Goal: Information Seeking & Learning: Learn about a topic

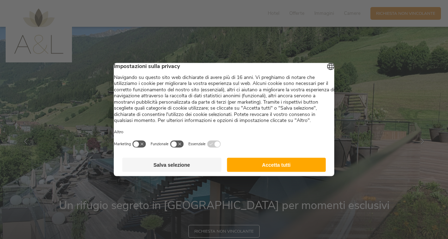
click at [294, 172] on button "Accetta tutti" at bounding box center [276, 165] width 99 height 14
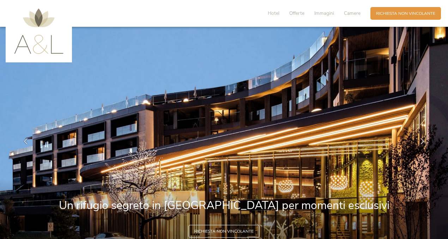
click at [168, 84] on img at bounding box center [224, 141] width 448 height 229
click at [317, 13] on span "Immagini" at bounding box center [325, 13] width 20 height 7
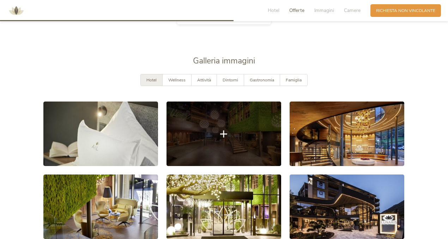
scroll to position [1058, 0]
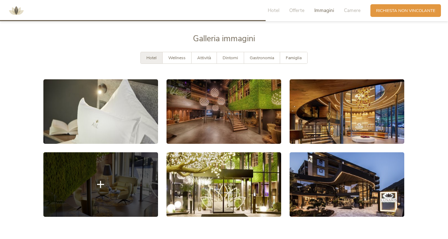
click at [123, 170] on link at bounding box center [100, 184] width 115 height 65
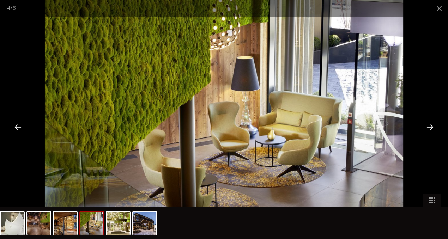
click at [430, 127] on div at bounding box center [430, 127] width 22 height 22
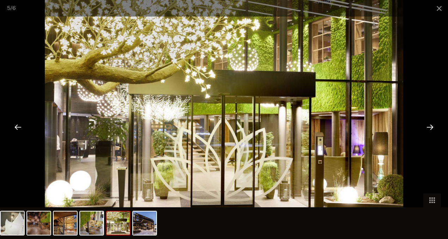
click at [430, 127] on div at bounding box center [430, 127] width 22 height 22
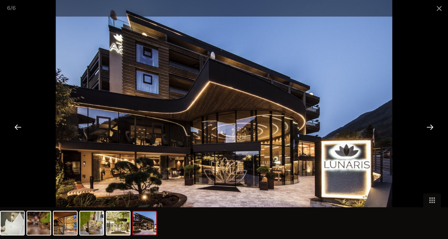
click at [430, 127] on div at bounding box center [430, 127] width 22 height 22
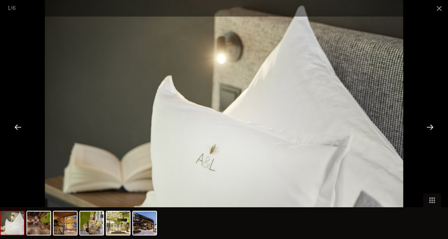
click at [429, 128] on div at bounding box center [430, 127] width 22 height 22
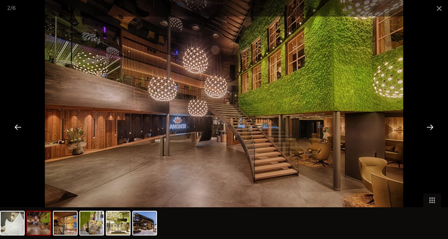
click at [431, 129] on div at bounding box center [430, 127] width 22 height 22
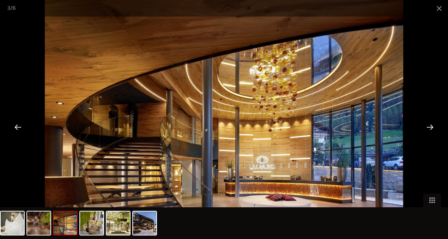
click at [431, 129] on div at bounding box center [430, 127] width 22 height 22
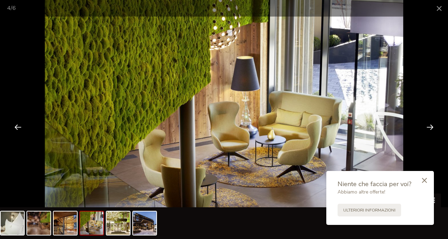
click at [432, 127] on div at bounding box center [430, 127] width 22 height 22
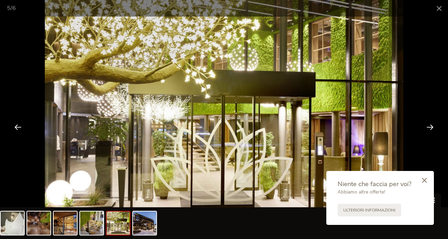
click at [433, 124] on div at bounding box center [430, 127] width 22 height 22
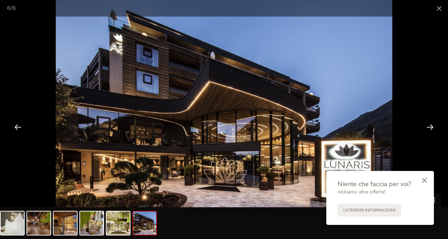
click at [430, 128] on div at bounding box center [430, 127] width 22 height 22
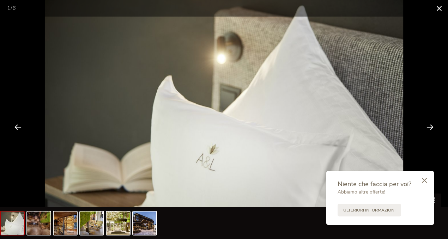
click at [439, 9] on span at bounding box center [440, 8] width 18 height 17
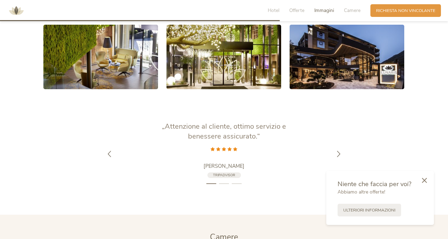
scroll to position [1199, 0]
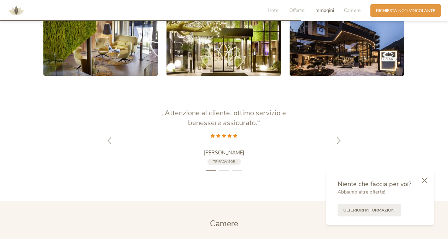
click at [426, 178] on icon at bounding box center [424, 180] width 5 height 5
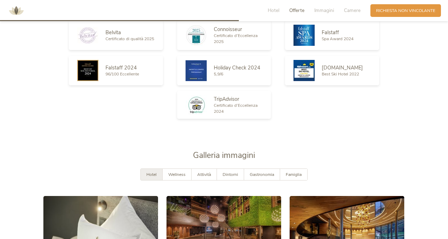
scroll to position [952, 0]
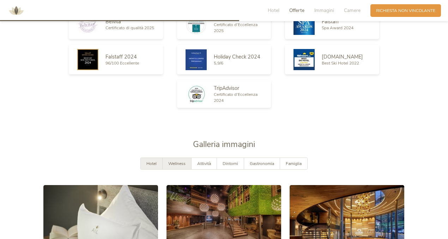
click at [176, 161] on span "Wellness" at bounding box center [176, 164] width 17 height 6
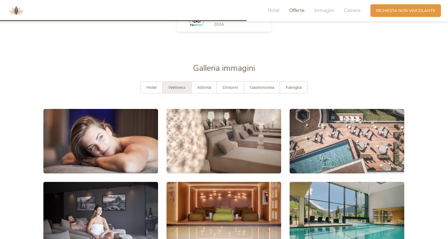
scroll to position [1058, 0]
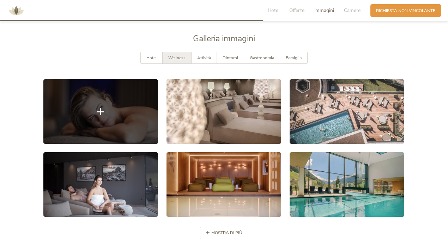
click at [100, 108] on icon at bounding box center [100, 111] width 7 height 7
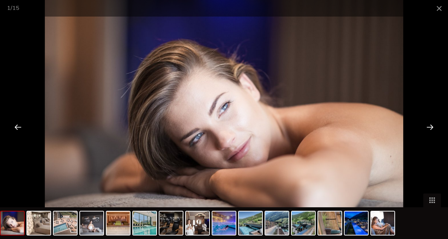
click at [430, 125] on div at bounding box center [430, 127] width 22 height 22
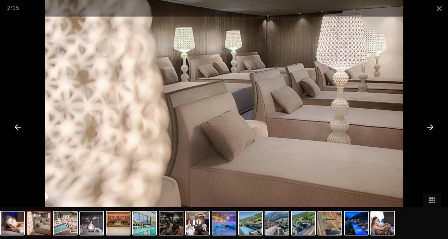
click at [430, 125] on div at bounding box center [430, 127] width 22 height 22
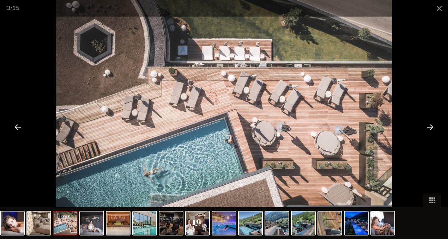
click at [430, 125] on div at bounding box center [430, 127] width 22 height 22
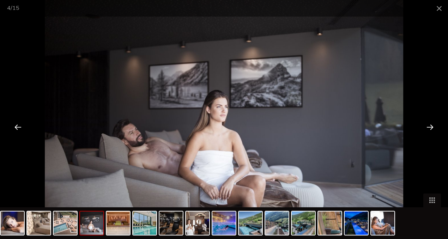
click at [430, 125] on div at bounding box center [430, 127] width 22 height 22
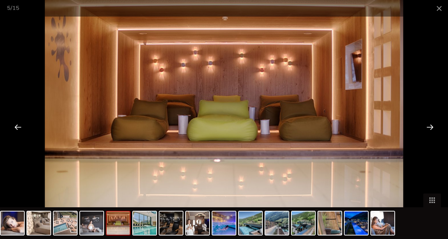
click at [430, 125] on div at bounding box center [430, 127] width 22 height 22
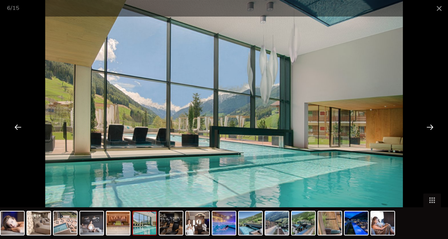
click at [431, 122] on div at bounding box center [430, 127] width 22 height 22
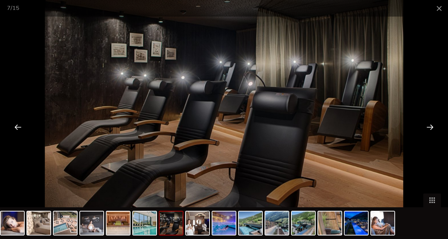
click at [430, 122] on div at bounding box center [430, 127] width 22 height 22
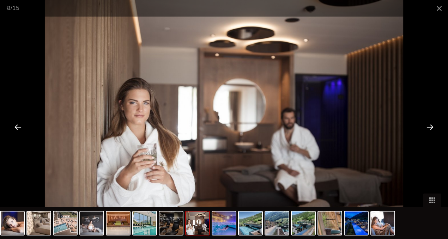
scroll to position [1094, 0]
click at [434, 125] on div at bounding box center [430, 127] width 22 height 22
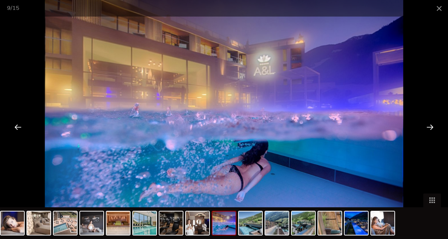
click at [433, 124] on div at bounding box center [430, 127] width 22 height 22
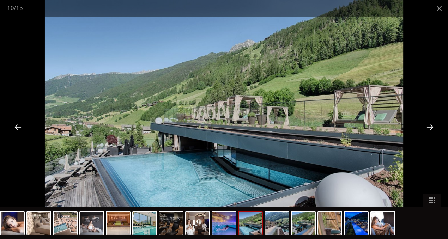
click at [432, 126] on div at bounding box center [430, 127] width 22 height 22
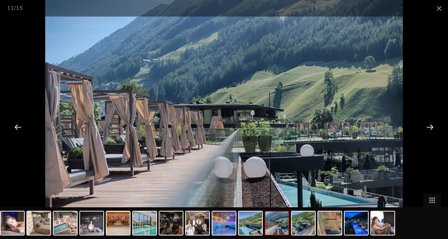
click at [432, 126] on div at bounding box center [430, 127] width 22 height 22
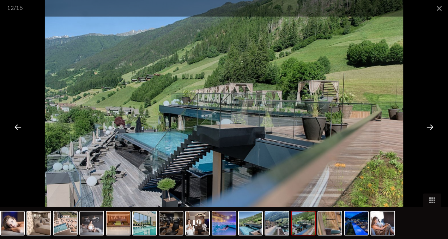
click at [432, 126] on div at bounding box center [430, 127] width 22 height 22
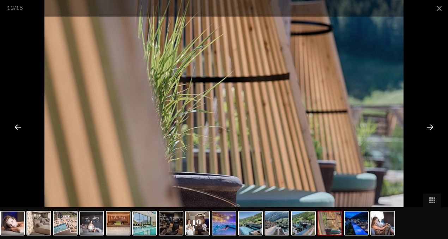
click at [432, 126] on div at bounding box center [430, 127] width 22 height 22
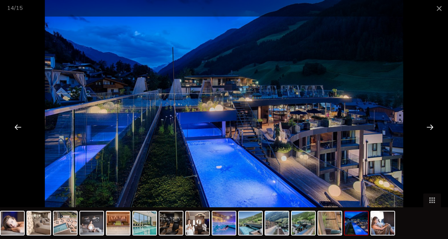
click at [432, 126] on div at bounding box center [430, 127] width 22 height 22
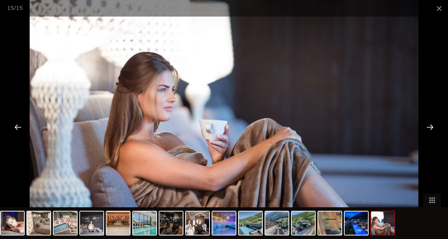
click at [432, 126] on div at bounding box center [430, 127] width 22 height 22
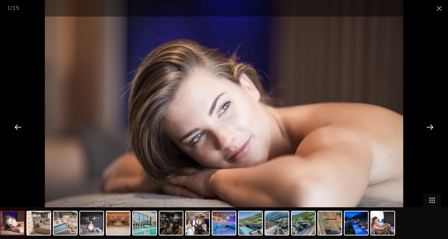
click at [432, 126] on div at bounding box center [430, 127] width 22 height 22
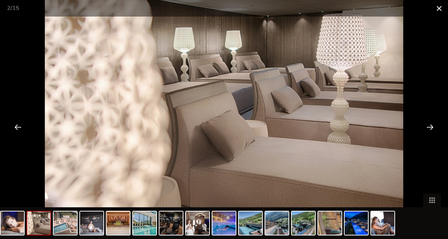
click at [439, 7] on span at bounding box center [440, 8] width 18 height 17
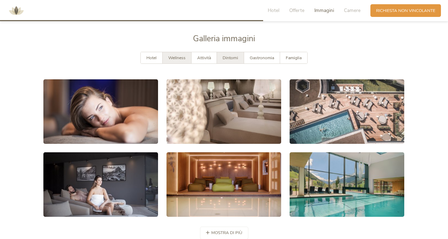
click at [237, 55] on span "Dintorni" at bounding box center [231, 58] width 16 height 6
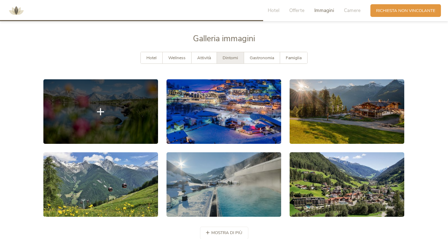
click at [99, 108] on icon at bounding box center [100, 111] width 7 height 7
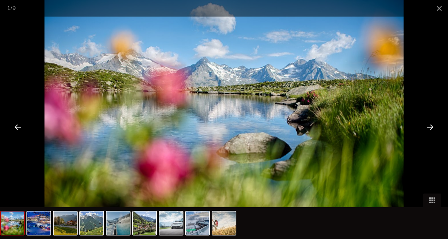
click at [429, 127] on div at bounding box center [430, 127] width 22 height 22
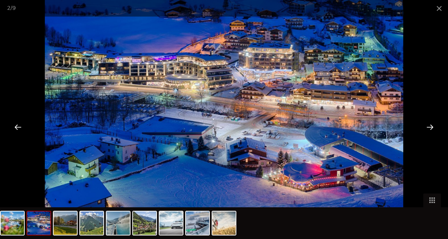
click at [429, 127] on div at bounding box center [430, 127] width 22 height 22
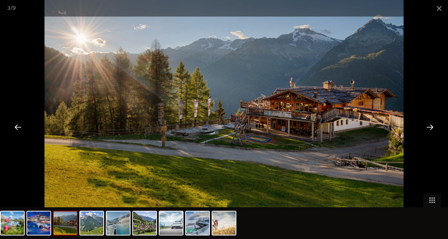
click at [18, 126] on div at bounding box center [18, 127] width 22 height 22
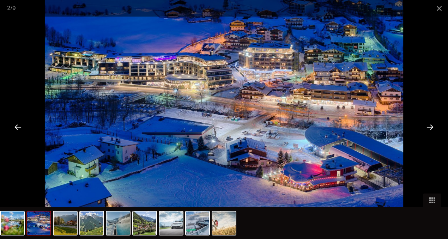
click at [431, 130] on div at bounding box center [430, 127] width 22 height 22
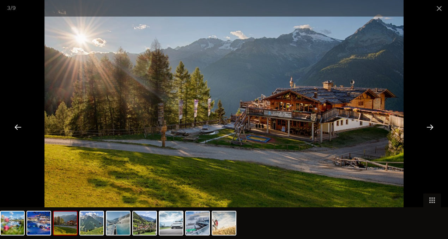
click at [431, 129] on div at bounding box center [430, 127] width 22 height 22
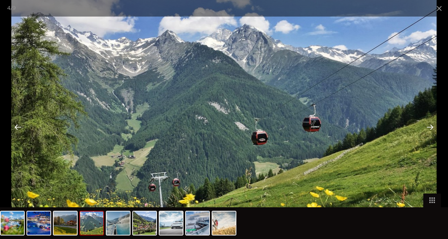
click at [431, 129] on div at bounding box center [430, 127] width 22 height 22
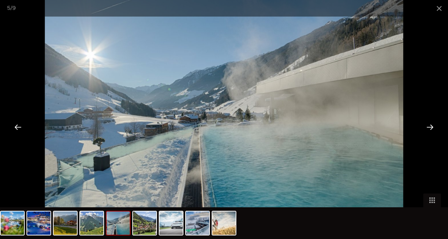
click at [431, 129] on div at bounding box center [430, 127] width 22 height 22
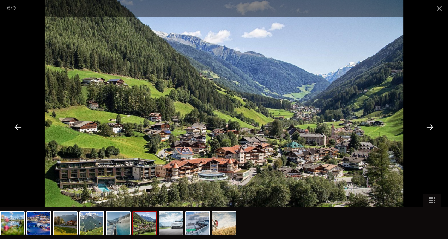
click at [436, 129] on div at bounding box center [430, 127] width 22 height 22
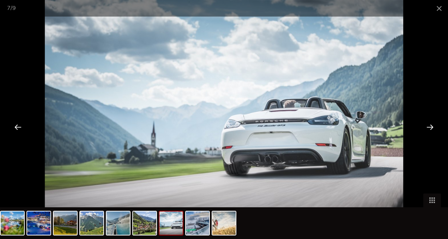
drag, startPoint x: 389, startPoint y: 66, endPoint x: 401, endPoint y: 75, distance: 14.6
drag, startPoint x: 401, startPoint y: 75, endPoint x: 189, endPoint y: 69, distance: 211.5
click at [184, 70] on img at bounding box center [224, 119] width 359 height 239
click at [430, 127] on div at bounding box center [430, 127] width 22 height 22
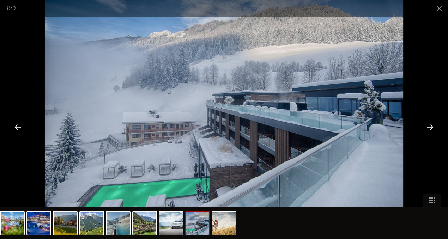
click at [13, 130] on div at bounding box center [18, 127] width 22 height 22
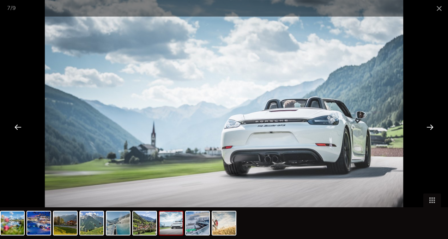
click at [433, 128] on div at bounding box center [430, 127] width 22 height 22
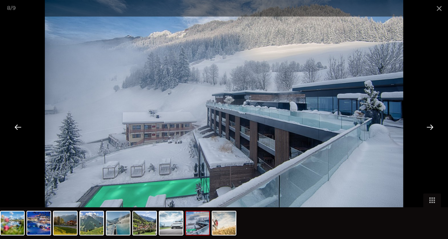
click at [430, 129] on div at bounding box center [430, 127] width 22 height 22
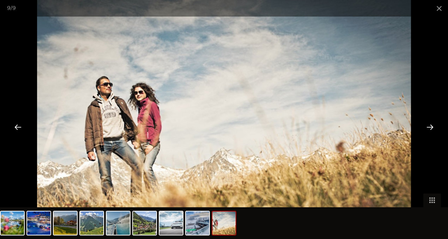
click at [429, 125] on div at bounding box center [430, 127] width 22 height 22
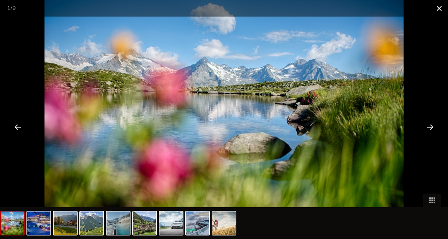
click at [436, 7] on span at bounding box center [440, 8] width 18 height 17
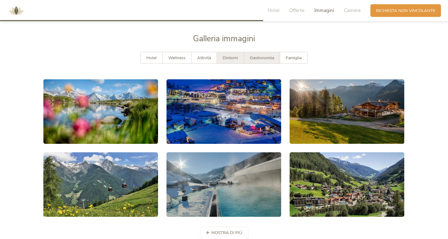
click at [261, 55] on span "Gastronomia" at bounding box center [262, 58] width 24 height 6
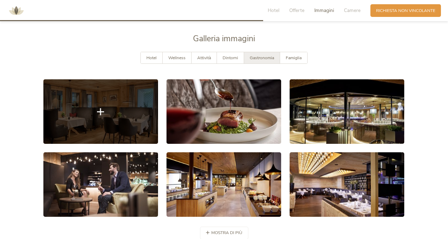
click at [100, 108] on icon at bounding box center [100, 111] width 7 height 7
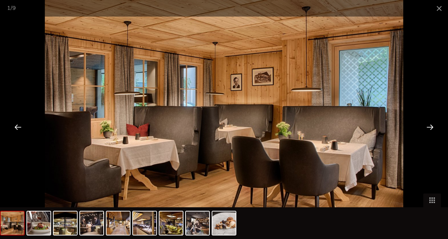
click at [432, 126] on div at bounding box center [430, 127] width 22 height 22
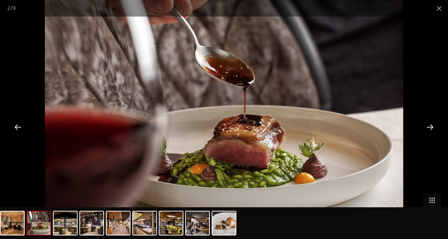
click at [432, 126] on div at bounding box center [430, 127] width 22 height 22
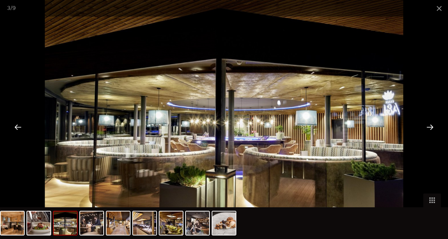
click at [432, 126] on div at bounding box center [430, 127] width 22 height 22
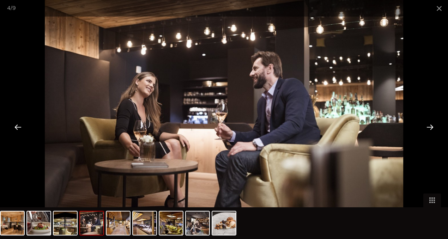
click at [432, 126] on div at bounding box center [430, 127] width 22 height 22
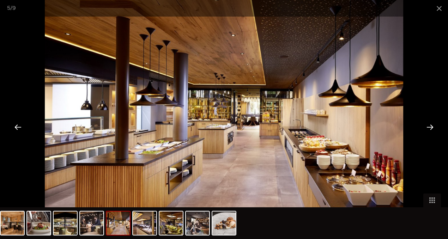
click at [432, 126] on div at bounding box center [430, 127] width 22 height 22
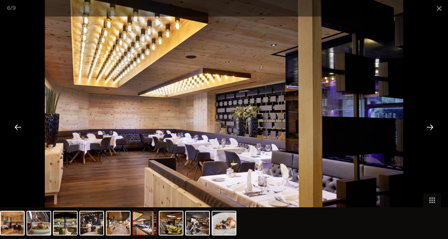
click at [431, 126] on div at bounding box center [430, 127] width 22 height 22
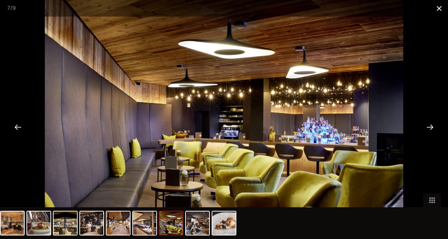
click at [437, 10] on span at bounding box center [440, 8] width 18 height 17
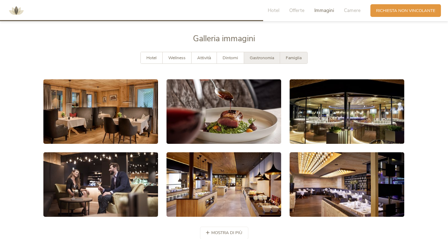
click at [295, 55] on span "Famiglia" at bounding box center [294, 58] width 16 height 6
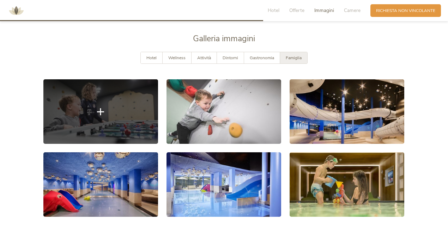
click at [102, 108] on icon at bounding box center [100, 111] width 7 height 7
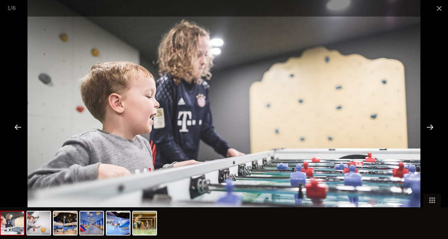
click at [435, 125] on div at bounding box center [430, 127] width 22 height 22
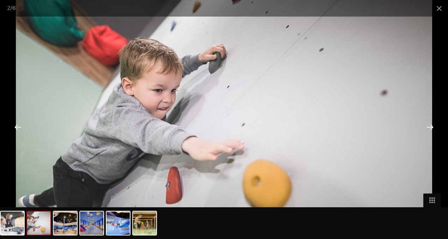
click at [435, 125] on div at bounding box center [430, 127] width 22 height 22
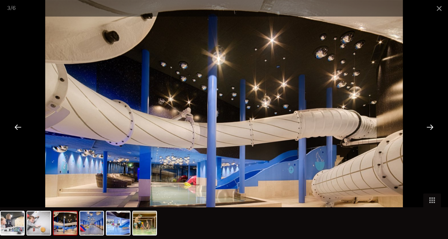
click at [435, 125] on div at bounding box center [430, 127] width 22 height 22
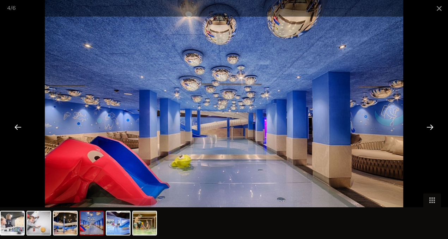
click at [435, 125] on div at bounding box center [430, 127] width 22 height 22
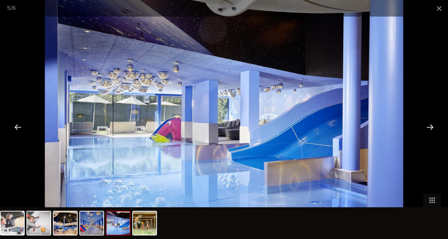
click at [435, 124] on div at bounding box center [430, 127] width 22 height 22
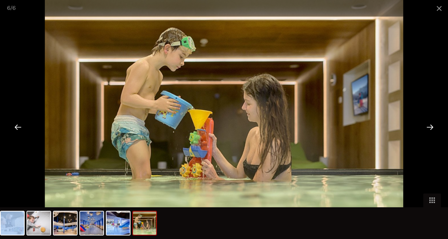
click at [435, 124] on div at bounding box center [430, 127] width 22 height 22
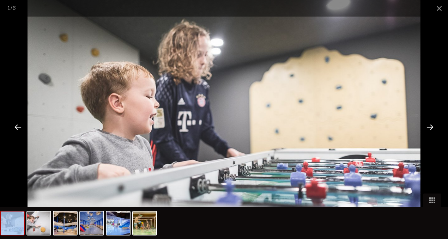
click at [435, 124] on div at bounding box center [430, 127] width 22 height 22
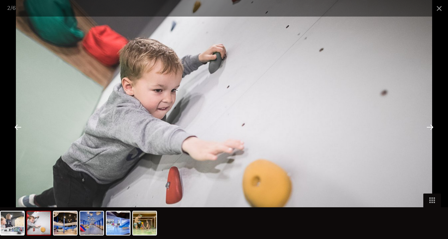
click at [435, 124] on div at bounding box center [430, 127] width 22 height 22
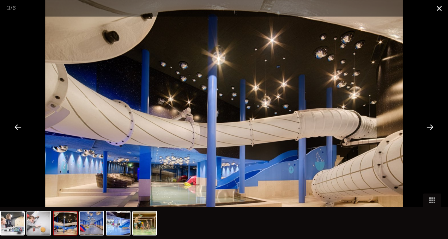
click at [438, 6] on span at bounding box center [440, 8] width 18 height 17
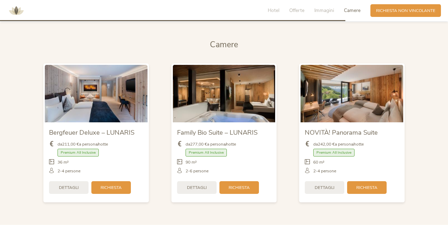
scroll to position [1376, 0]
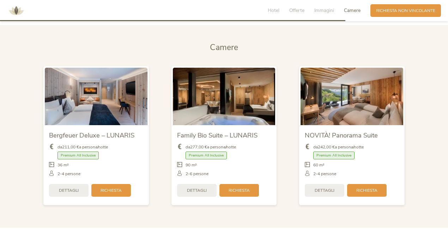
click at [85, 93] on img at bounding box center [96, 97] width 103 height 58
click at [71, 187] on span "Dettagli" at bounding box center [69, 190] width 20 height 6
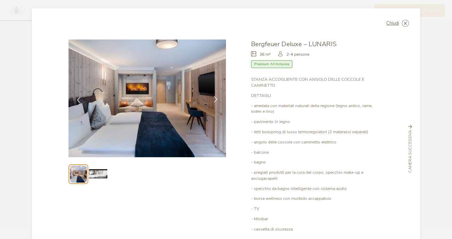
click at [214, 98] on icon at bounding box center [215, 99] width 6 height 6
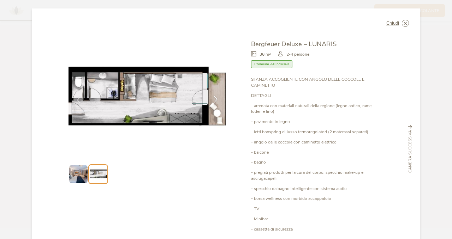
click at [214, 98] on icon at bounding box center [215, 99] width 6 height 6
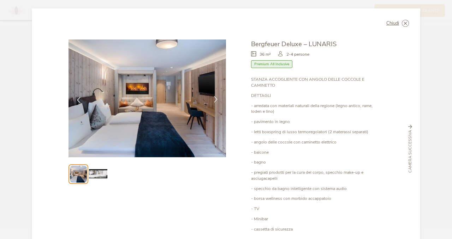
click at [214, 98] on icon at bounding box center [215, 99] width 6 height 6
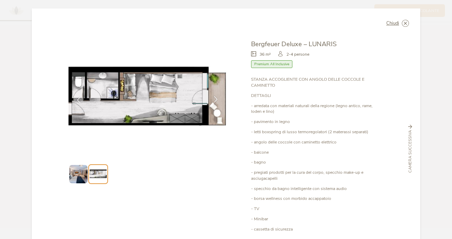
click at [214, 98] on icon at bounding box center [215, 99] width 6 height 6
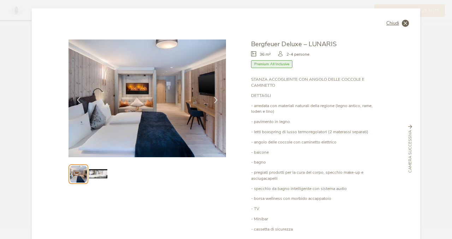
click at [404, 24] on icon at bounding box center [405, 23] width 7 height 7
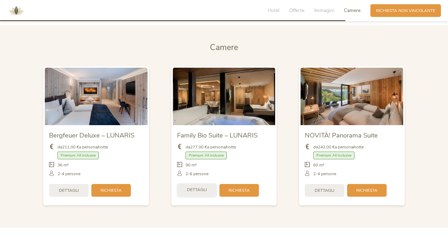
click at [199, 187] on span "Dettagli" at bounding box center [197, 190] width 20 height 6
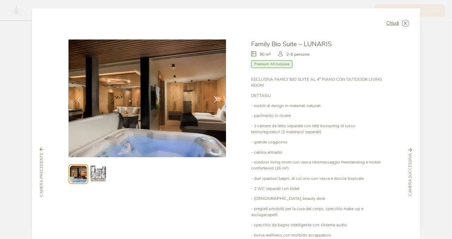
click at [214, 98] on icon at bounding box center [215, 99] width 6 height 6
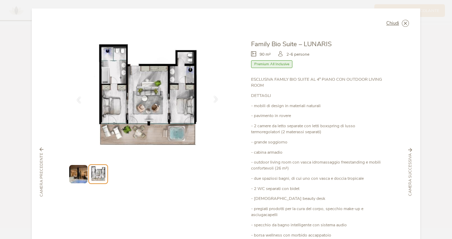
click at [214, 98] on icon at bounding box center [215, 99] width 6 height 6
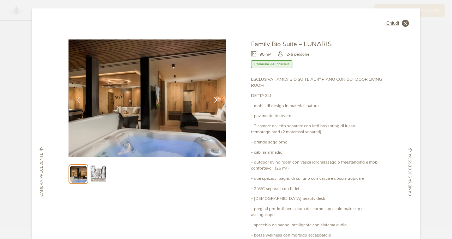
click at [405, 24] on icon at bounding box center [405, 23] width 7 height 7
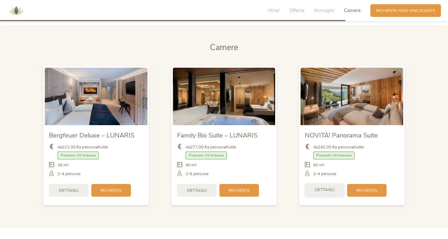
click at [328, 187] on span "Dettagli" at bounding box center [325, 190] width 20 height 6
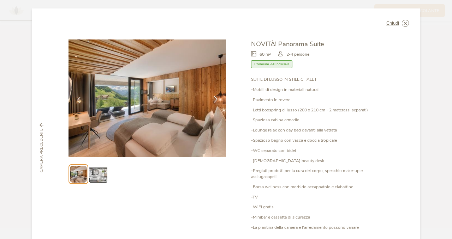
click at [212, 99] on icon at bounding box center [215, 99] width 6 height 6
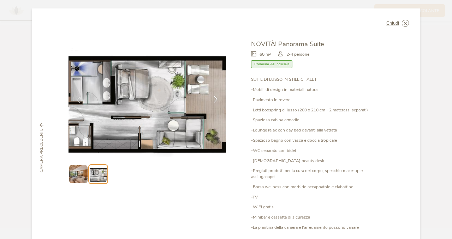
click at [212, 100] on icon at bounding box center [215, 99] width 6 height 6
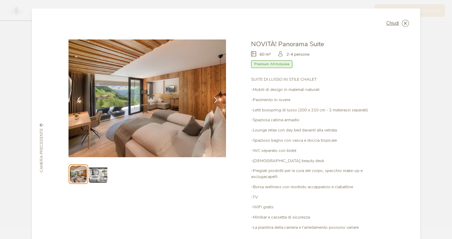
drag, startPoint x: 157, startPoint y: 111, endPoint x: 178, endPoint y: 115, distance: 20.9
click at [178, 115] on img at bounding box center [146, 99] width 157 height 118
click at [404, 22] on icon at bounding box center [405, 23] width 7 height 7
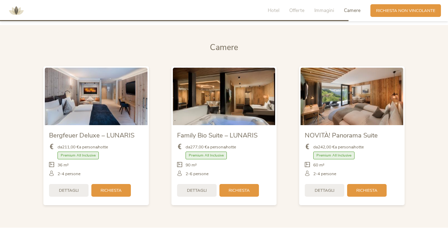
scroll to position [1517, 0]
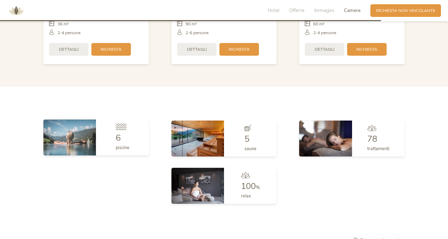
click at [109, 130] on div "6 piscine" at bounding box center [122, 138] width 53 height 36
click at [79, 136] on img at bounding box center [69, 138] width 53 height 36
drag, startPoint x: 118, startPoint y: 144, endPoint x: 122, endPoint y: 141, distance: 5.4
click at [119, 145] on span "piscine" at bounding box center [123, 148] width 14 height 6
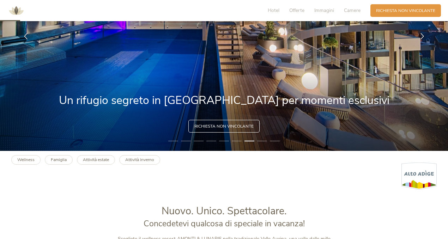
scroll to position [0, 0]
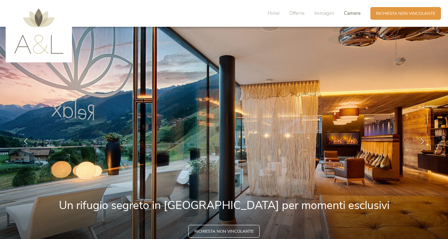
click at [355, 13] on span "Camere" at bounding box center [352, 13] width 17 height 7
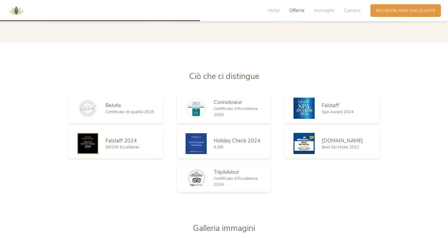
scroll to position [796, 0]
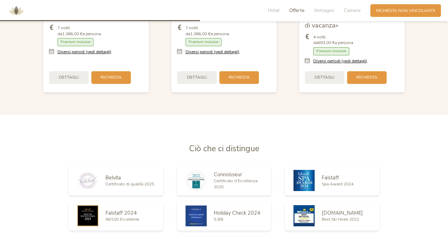
click at [333, 15] on div "Hotel Offerte Immagini Camere" at bounding box center [316, 10] width 110 height 13
click at [330, 13] on span "Immagini" at bounding box center [325, 10] width 20 height 7
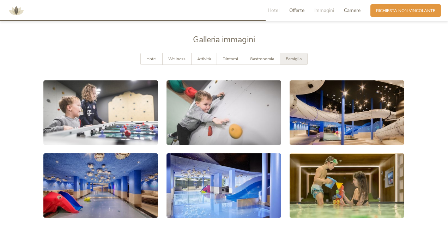
scroll to position [1058, 0]
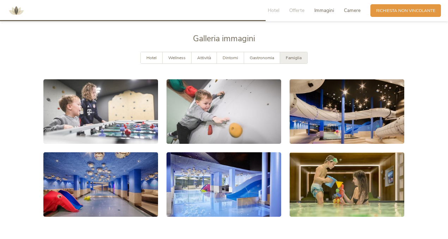
click at [357, 11] on span "Camere" at bounding box center [352, 10] width 17 height 7
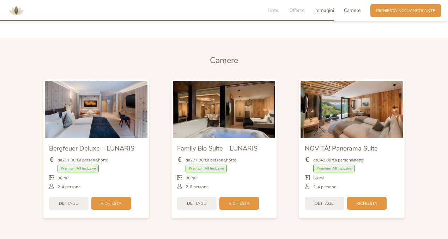
scroll to position [1368, 0]
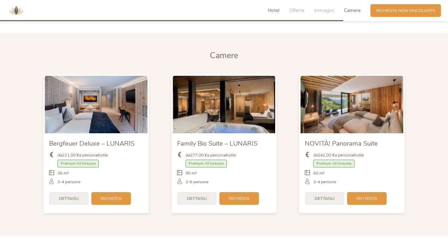
click at [273, 11] on span "Hotel" at bounding box center [274, 10] width 12 height 7
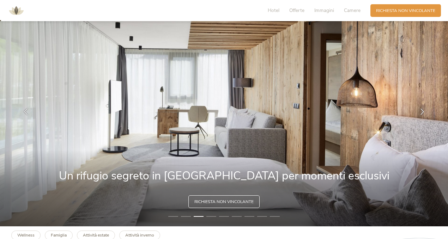
scroll to position [0, 0]
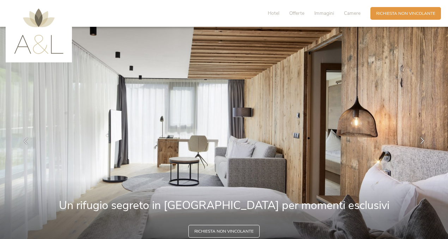
click at [421, 140] on icon at bounding box center [422, 141] width 6 height 6
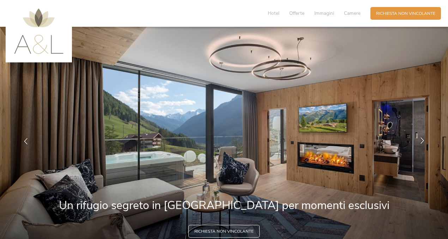
click at [421, 140] on icon at bounding box center [422, 141] width 6 height 6
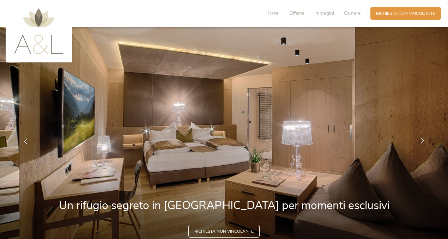
click at [421, 140] on icon at bounding box center [422, 141] width 6 height 6
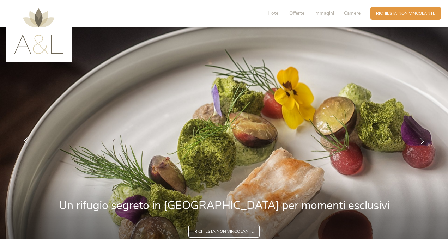
click at [30, 138] on div at bounding box center [26, 142] width 18 height 18
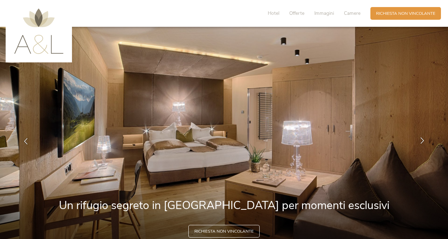
click at [423, 139] on icon at bounding box center [422, 141] width 6 height 6
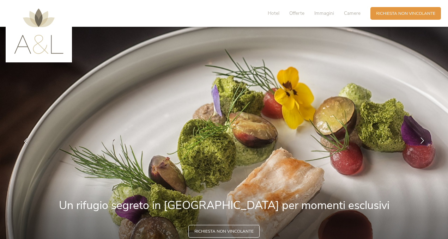
click at [423, 139] on icon at bounding box center [422, 141] width 6 height 6
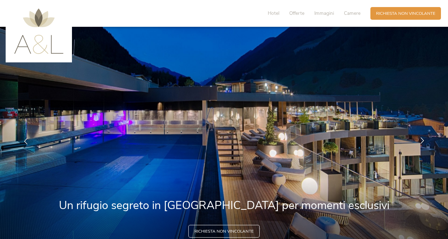
click at [423, 139] on icon at bounding box center [422, 141] width 6 height 6
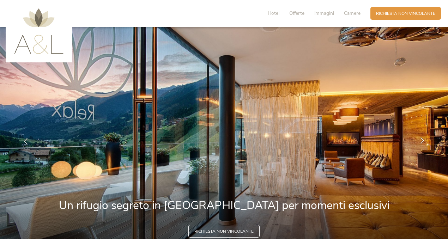
click at [419, 140] on div at bounding box center [423, 142] width 18 height 18
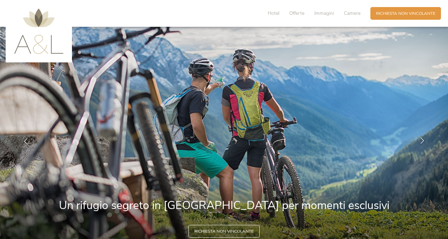
click at [421, 142] on icon at bounding box center [422, 141] width 6 height 6
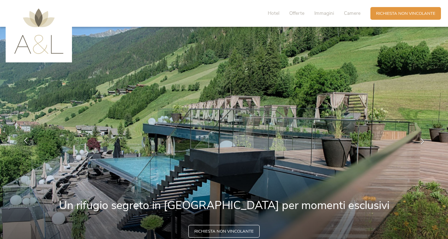
click at [25, 137] on div at bounding box center [26, 142] width 18 height 18
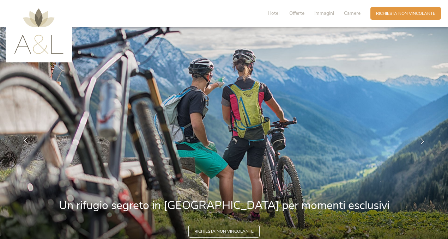
click at [25, 137] on div at bounding box center [26, 142] width 18 height 18
click at [28, 144] on icon at bounding box center [26, 141] width 6 height 6
